Goal: Information Seeking & Learning: Stay updated

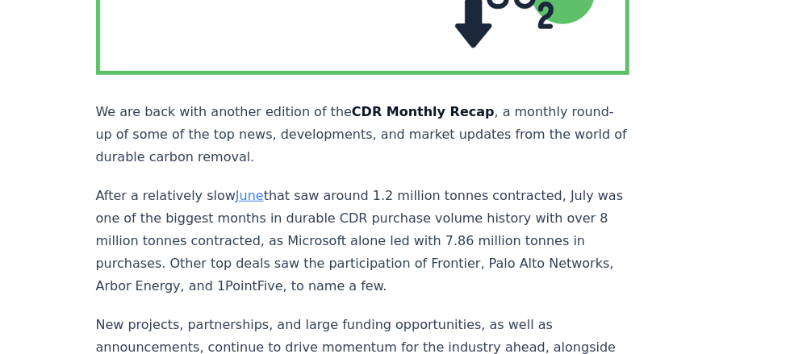
scroll to position [388, 0]
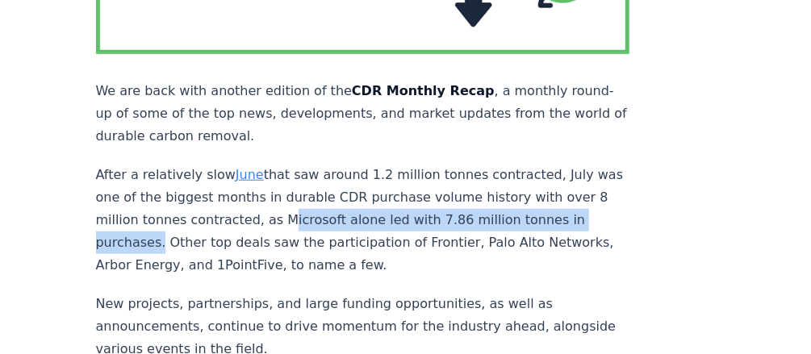
drag, startPoint x: 309, startPoint y: 183, endPoint x: 212, endPoint y: 209, distance: 100.3
click at [212, 209] on p "After a relatively slow June that saw around 1.2 million tonnes contracted, Jul…" at bounding box center [363, 220] width 535 height 113
copy p "Microsoft alone led with 7.86 million tonnes in purchases"
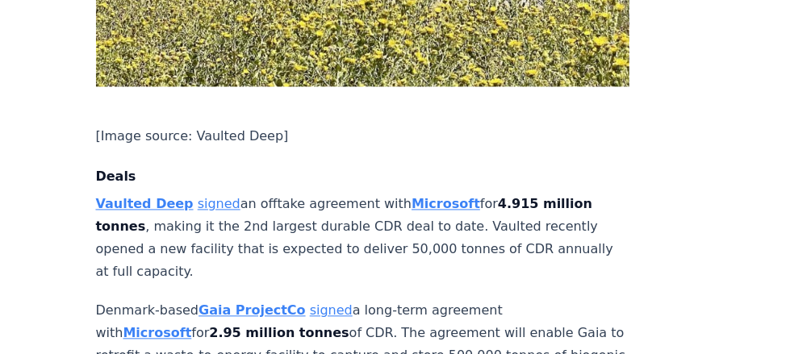
scroll to position [1227, 0]
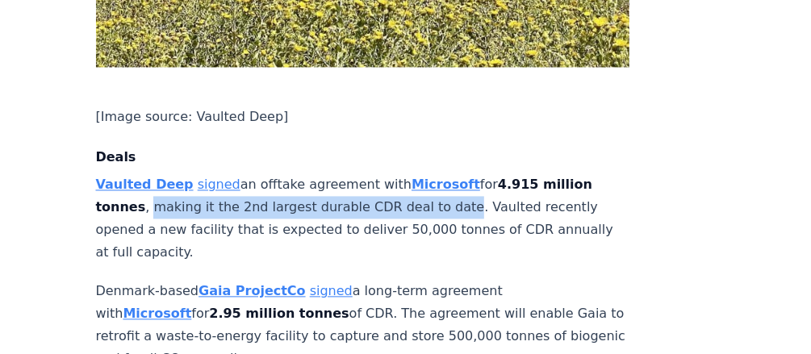
drag, startPoint x: 145, startPoint y: 154, endPoint x: 443, endPoint y: 155, distance: 298.8
click at [443, 174] on p "Vaulted Deep signed an offtake agreement with Microsoft for 4.915 million tonne…" at bounding box center [363, 219] width 535 height 90
copy p "making it the 2nd largest durable CDR deal to date"
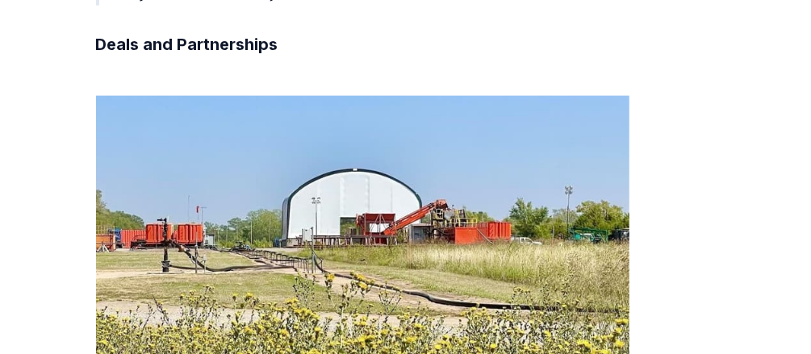
scroll to position [581, 0]
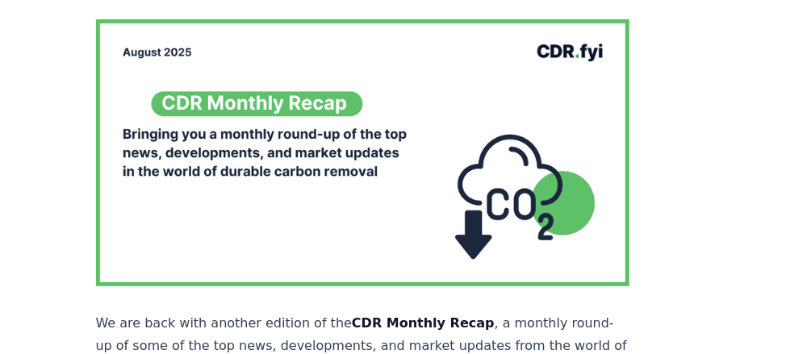
scroll to position [129, 0]
